Goal: Task Accomplishment & Management: Use online tool/utility

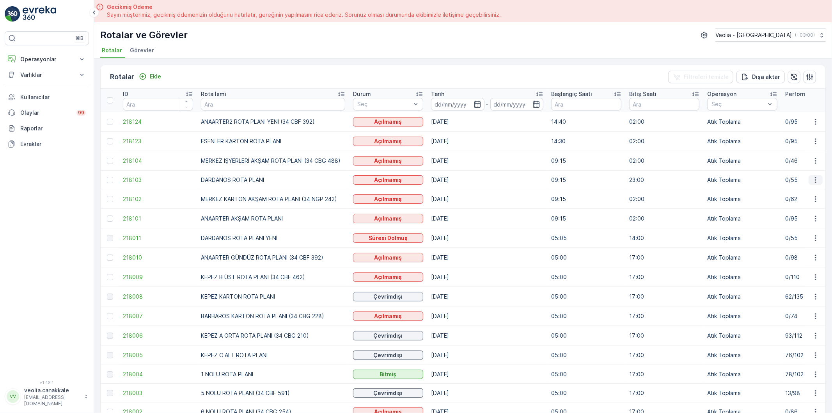
click at [812, 178] on icon "button" at bounding box center [816, 180] width 8 height 8
click at [796, 224] on span "Atanan Kişiyi Değiştir" at bounding box center [794, 224] width 55 height 8
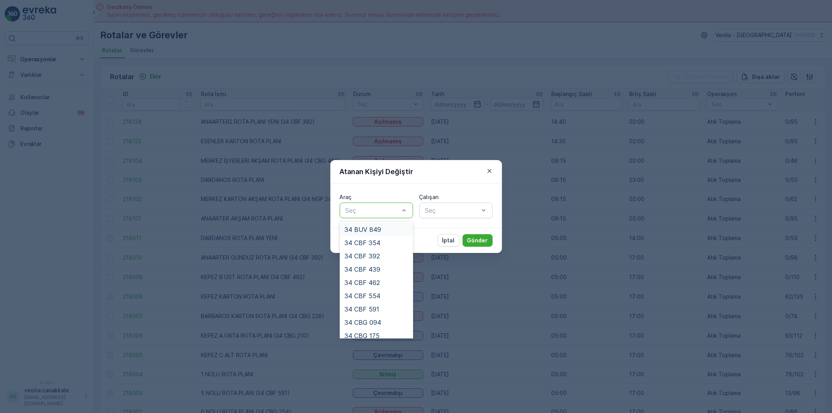
click at [357, 215] on div "Seç" at bounding box center [376, 211] width 73 height 16
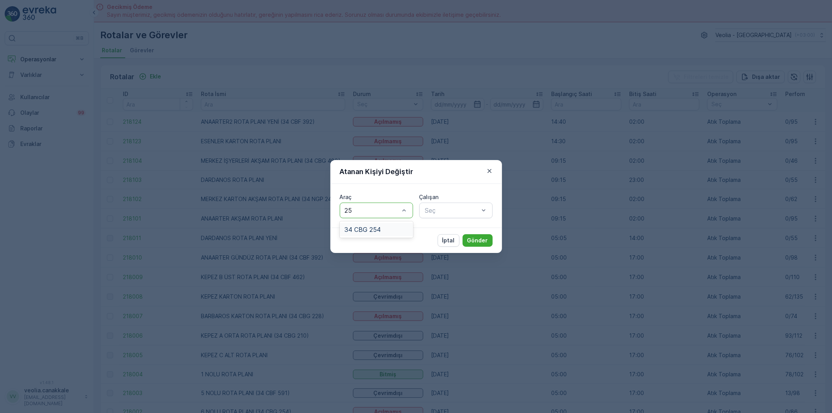
type input "254"
click at [371, 227] on span "34 CBG 254" at bounding box center [363, 229] width 36 height 7
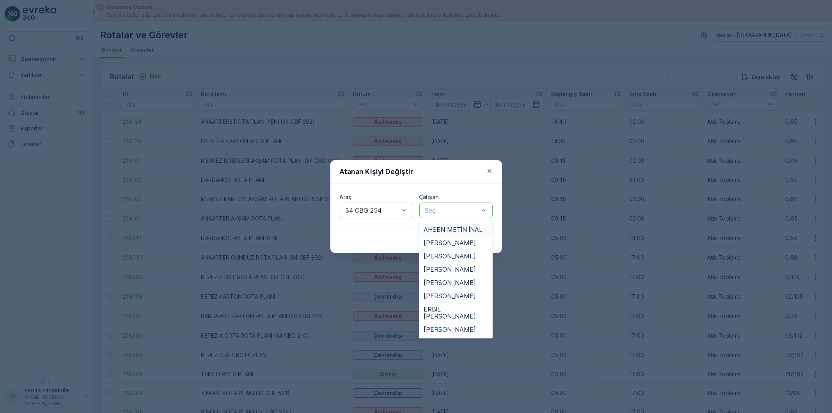
click at [462, 209] on div at bounding box center [452, 210] width 55 height 7
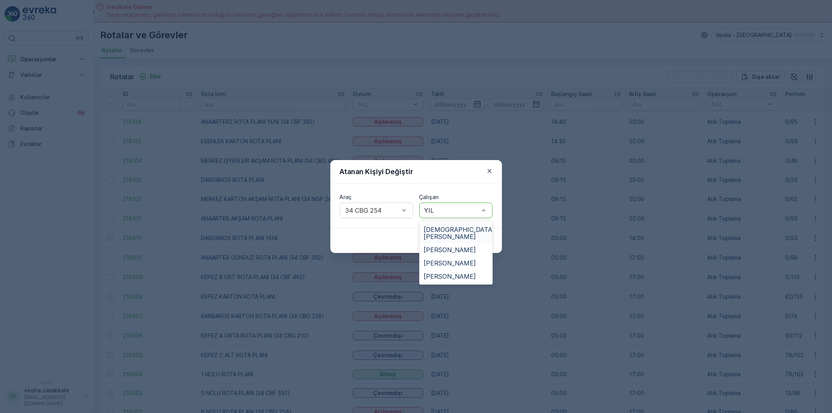
type input "YILM"
click at [437, 259] on span "[PERSON_NAME]" at bounding box center [450, 255] width 52 height 7
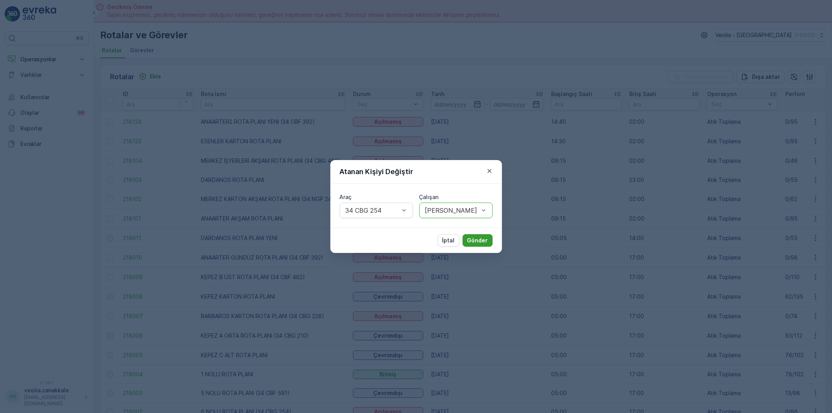
click at [488, 238] on button "Gönder" at bounding box center [478, 240] width 30 height 12
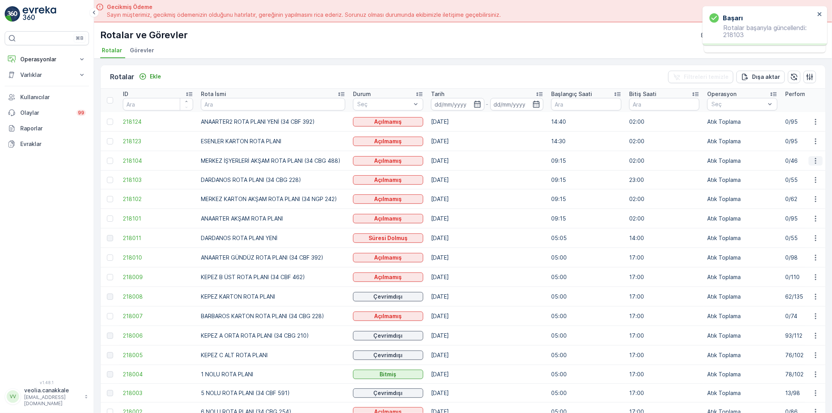
click at [815, 159] on icon "button" at bounding box center [815, 161] width 1 height 6
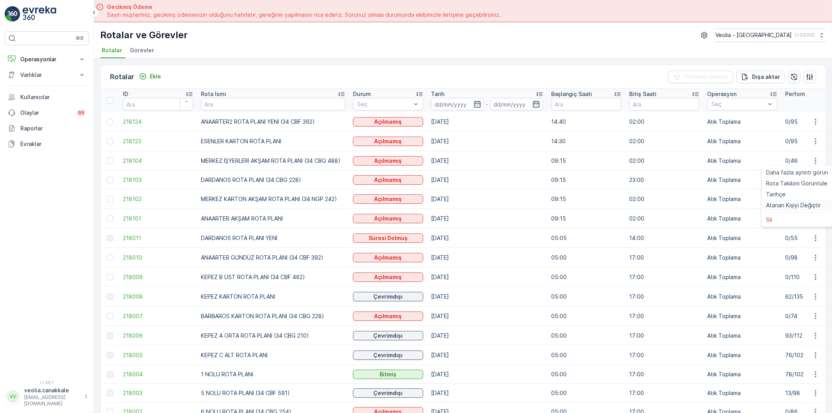
click at [792, 202] on span "Atanan Kişiyi Değiştir" at bounding box center [794, 205] width 55 height 8
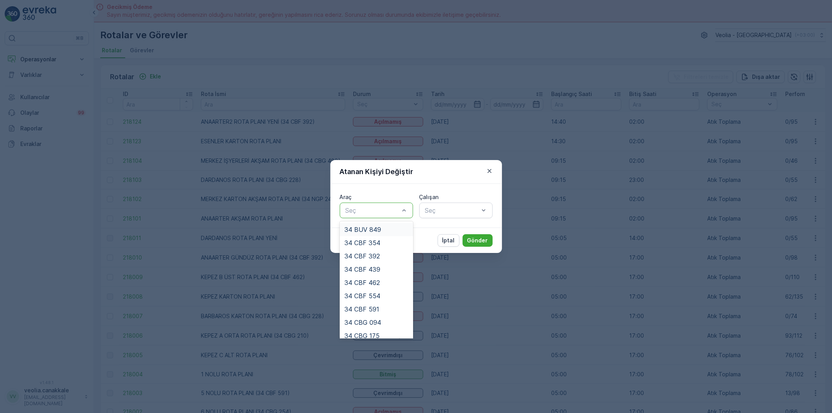
click at [373, 212] on div at bounding box center [372, 210] width 55 height 7
type input "242"
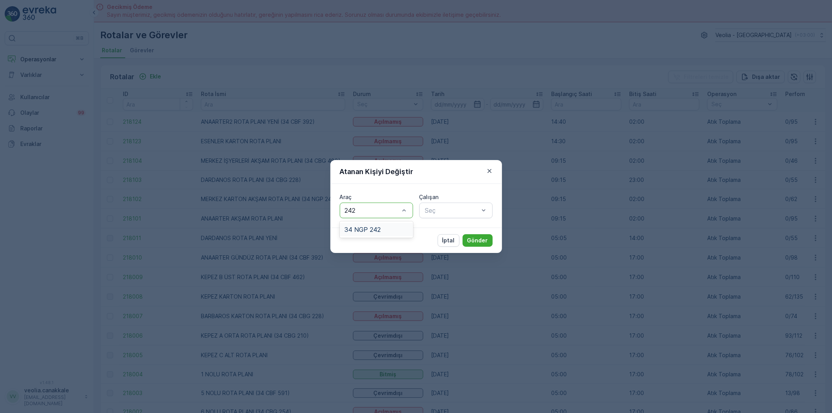
click at [381, 225] on div "34 NGP 242" at bounding box center [376, 229] width 73 height 13
click at [439, 210] on div at bounding box center [452, 210] width 55 height 7
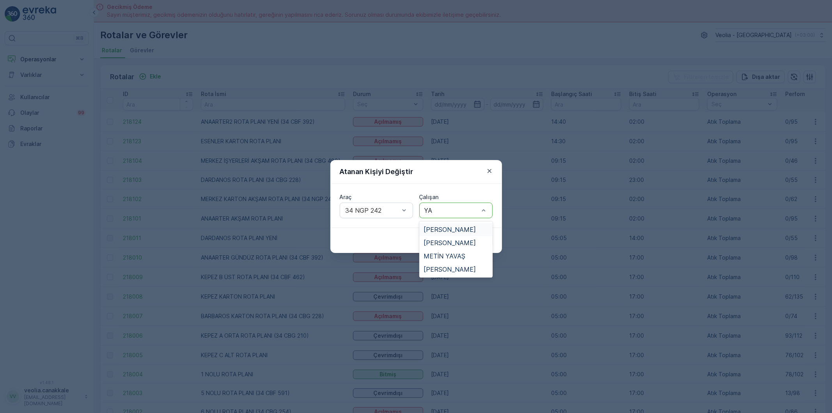
type input "YAS"
click at [449, 227] on span "[PERSON_NAME]" at bounding box center [450, 229] width 52 height 7
click at [471, 233] on div "İptal Gönder" at bounding box center [416, 239] width 172 height 25
click at [475, 239] on p "Gönder" at bounding box center [477, 240] width 21 height 8
